Goal: Information Seeking & Learning: Check status

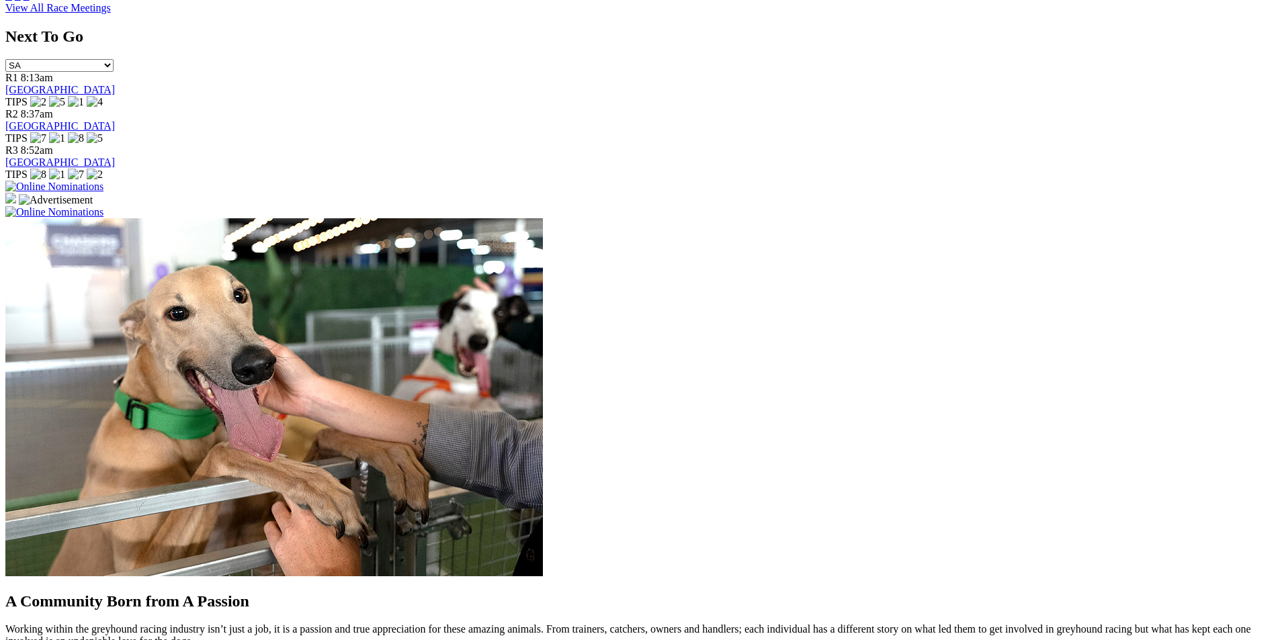
scroll to position [1209, 0]
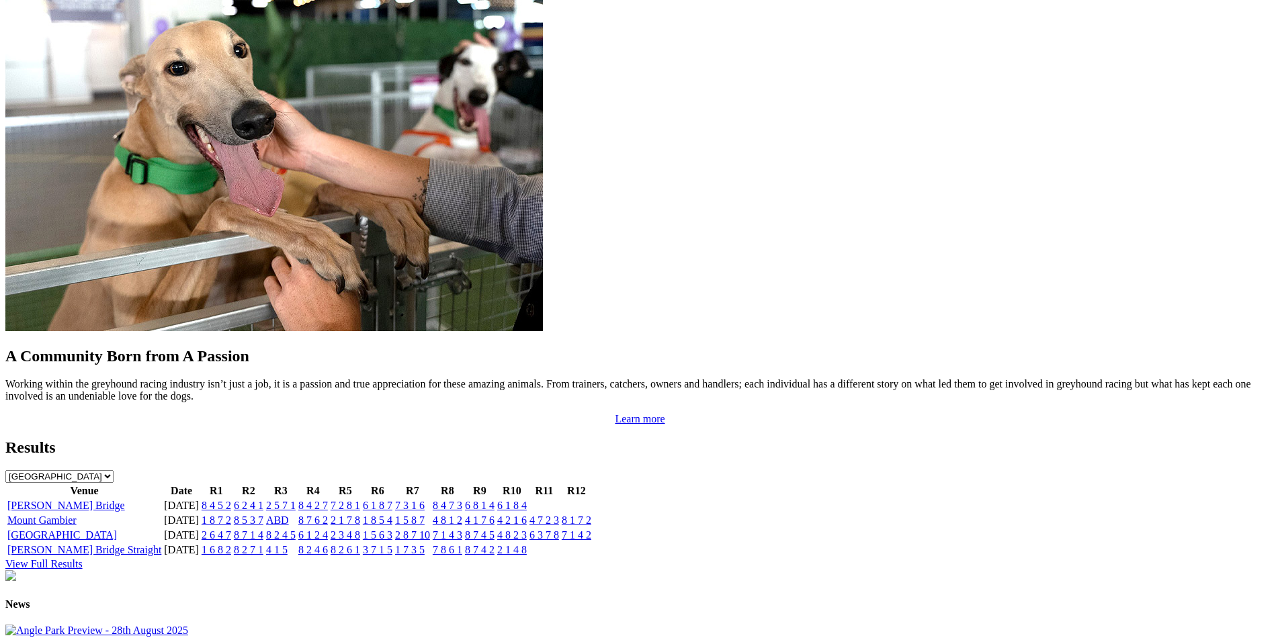
click at [125, 500] on link "[PERSON_NAME] Bridge" at bounding box center [66, 505] width 118 height 11
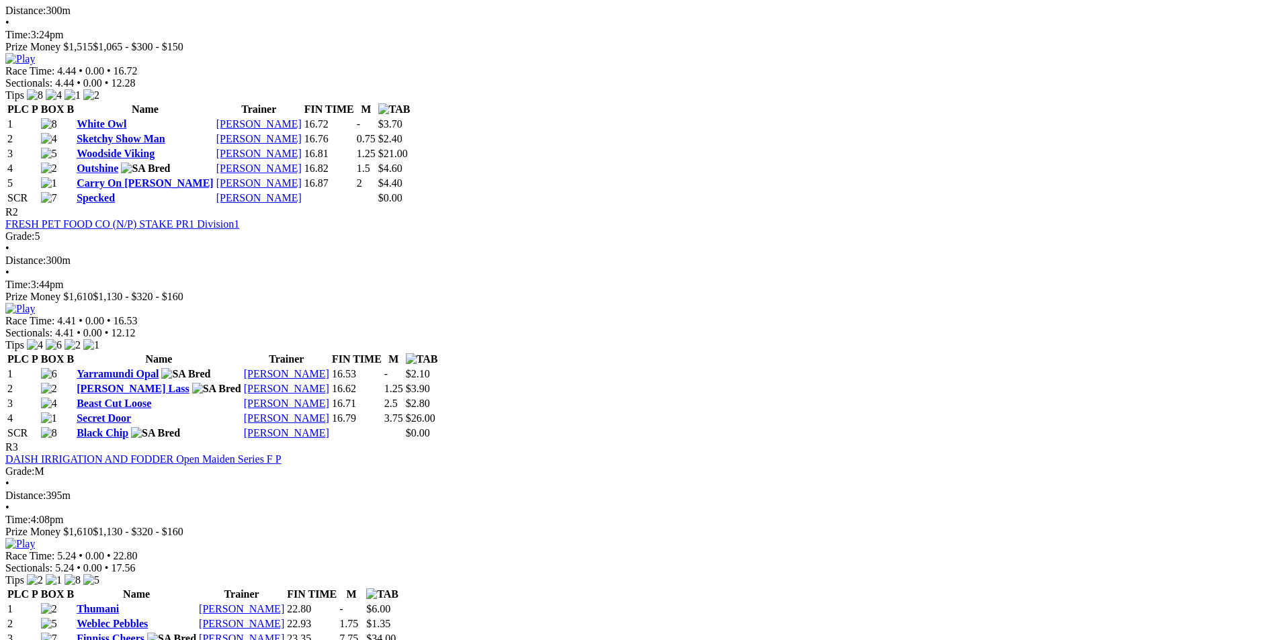
scroll to position [806, 0]
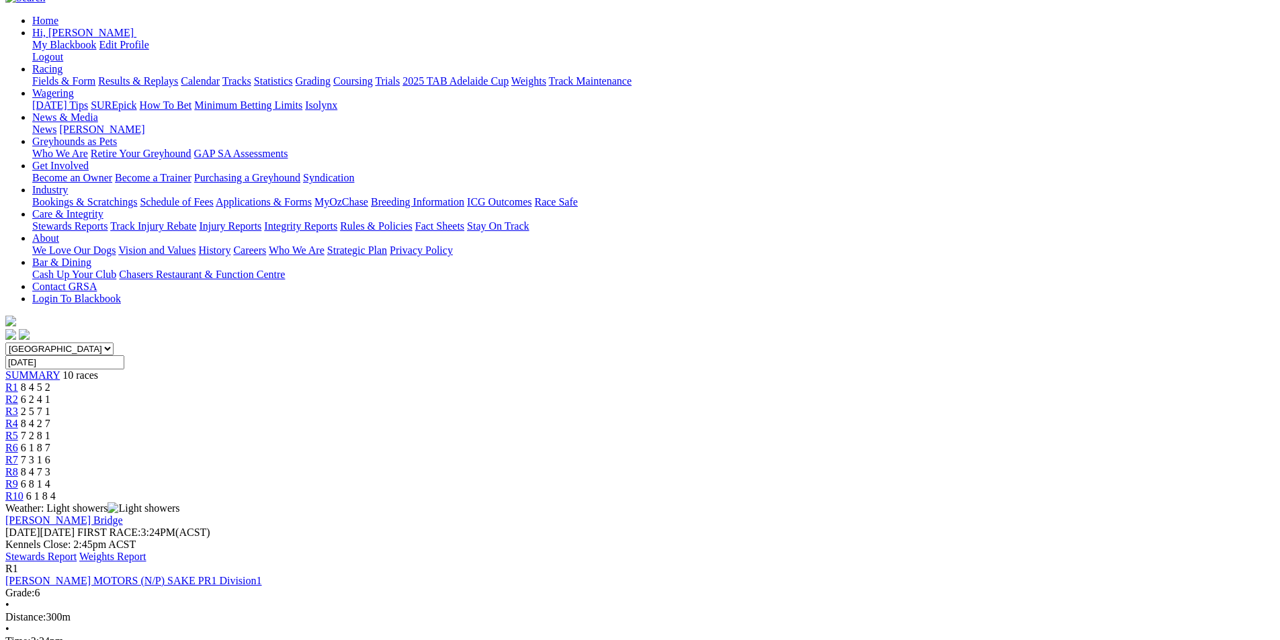
scroll to position [134, 0]
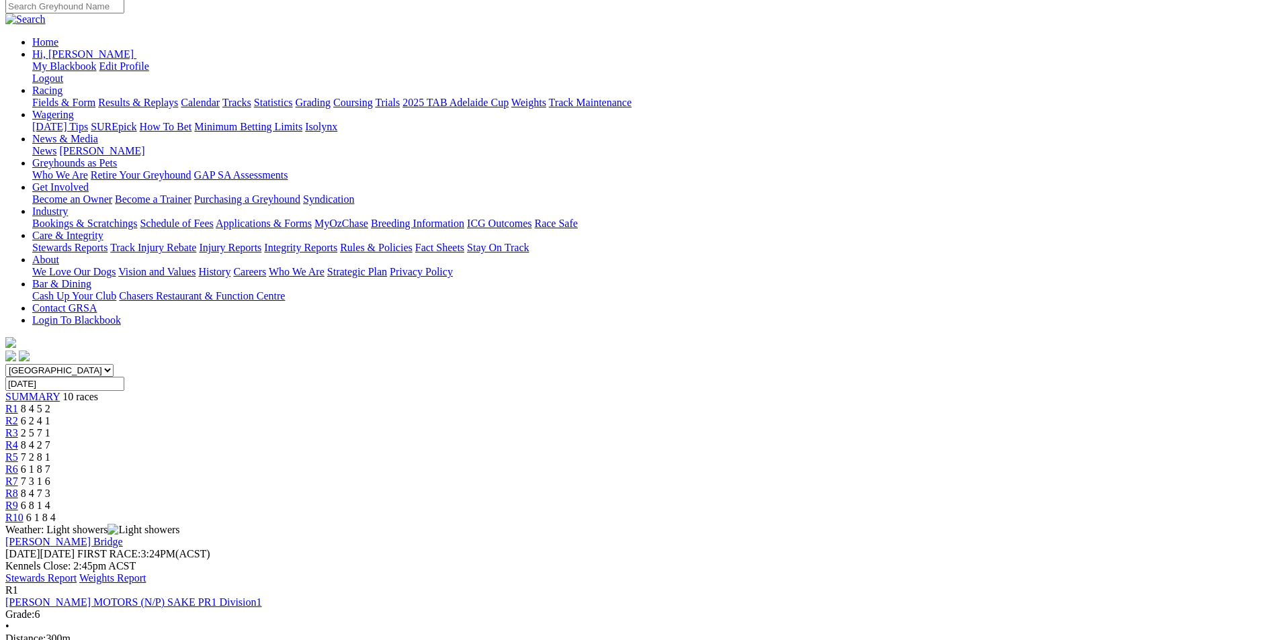
click at [77, 572] on link "Stewards Report" at bounding box center [40, 577] width 71 height 11
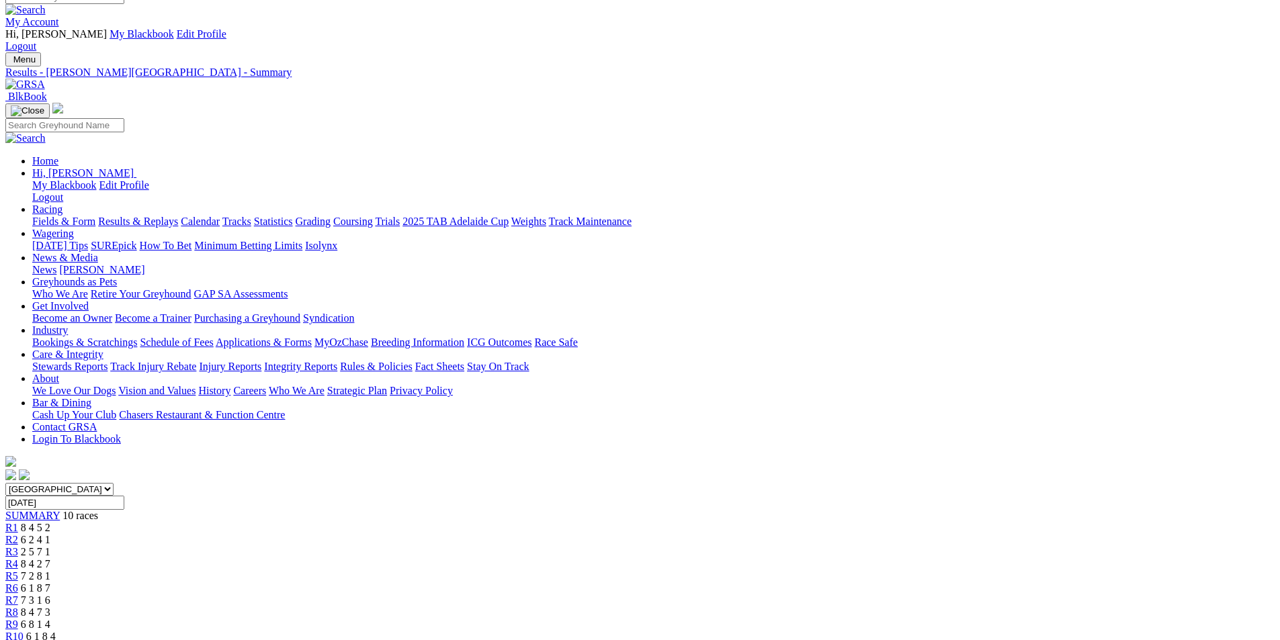
scroll to position [0, 0]
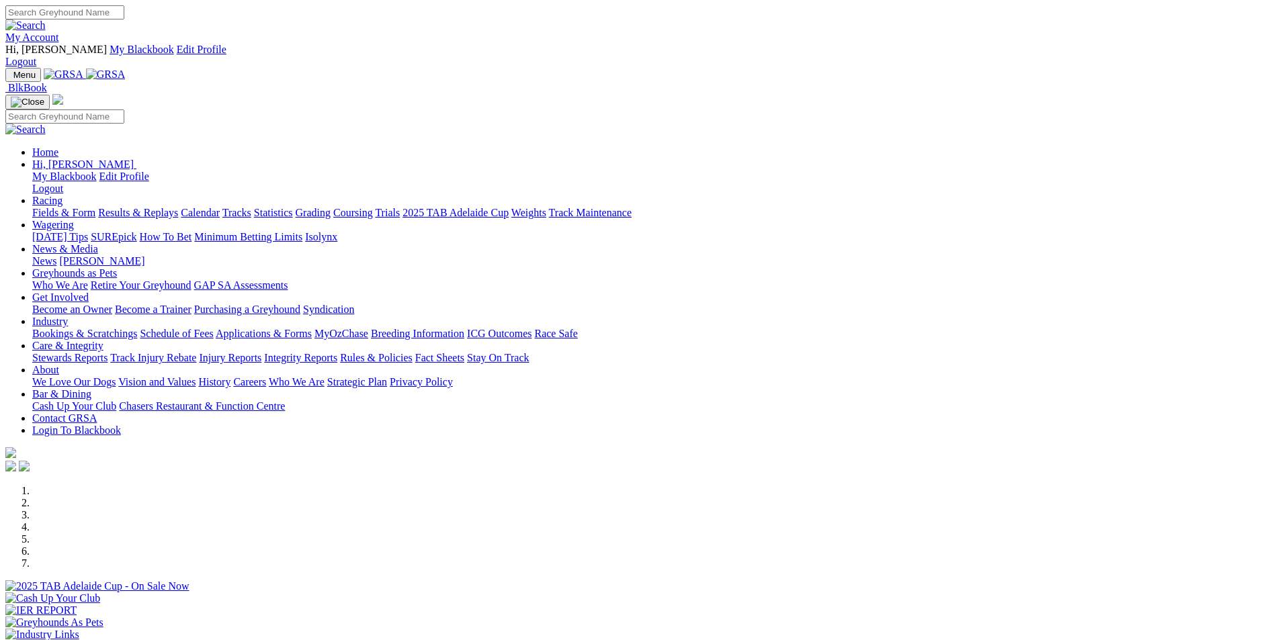
scroll to position [269, 0]
